Goal: Information Seeking & Learning: Learn about a topic

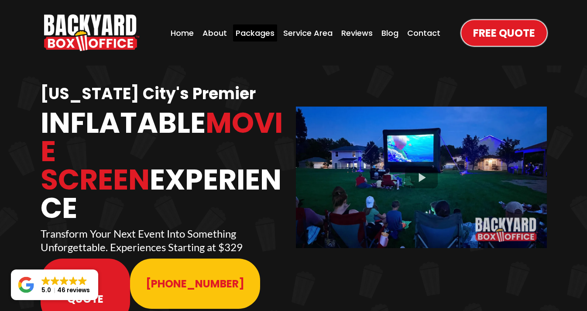
click at [258, 32] on div "Packages" at bounding box center [255, 32] width 44 height 17
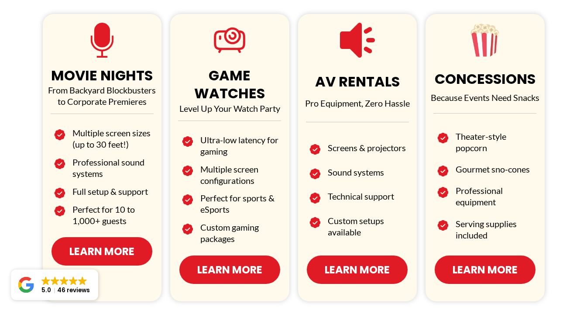
scroll to position [532, 0]
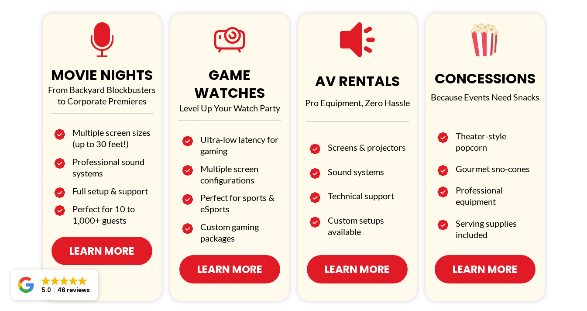
click at [335, 262] on span "Learn More" at bounding box center [357, 269] width 65 height 15
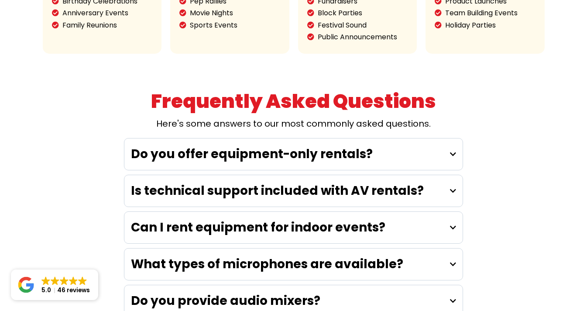
scroll to position [1726, 0]
